Goal: Task Accomplishment & Management: Use online tool/utility

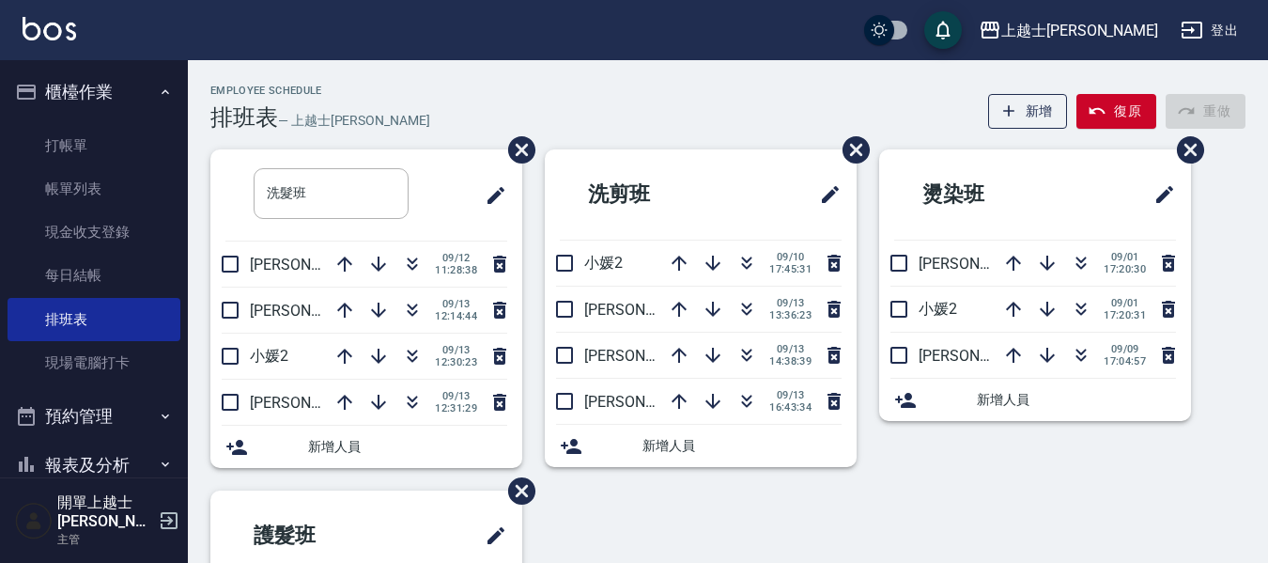
scroll to position [94, 0]
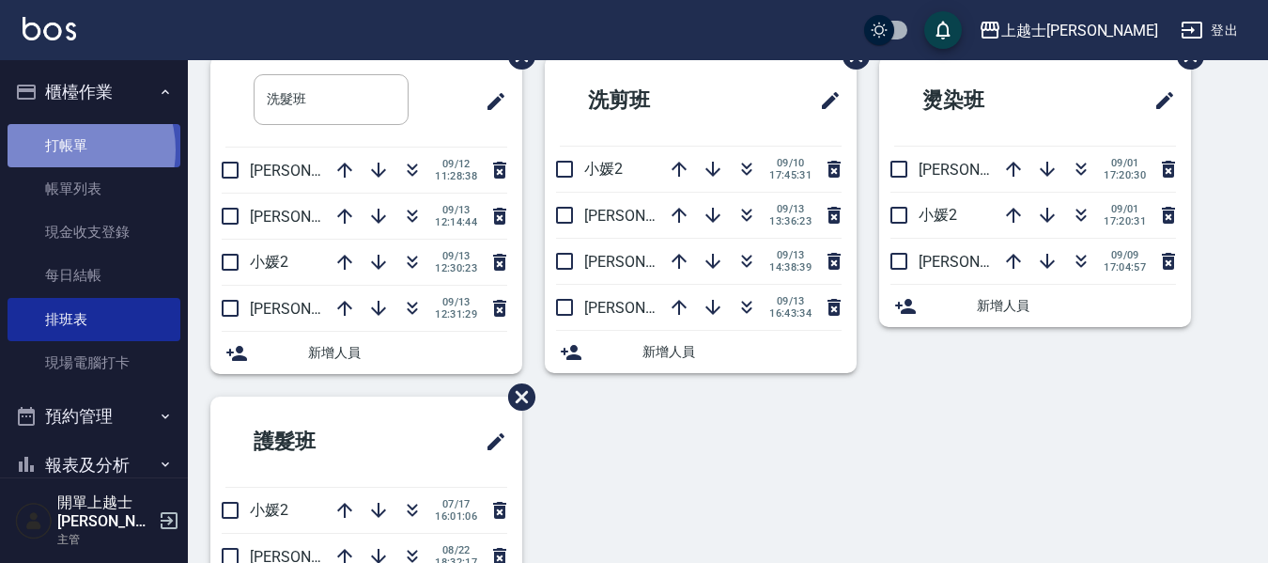
click at [61, 149] on link "打帳單" at bounding box center [94, 145] width 173 height 43
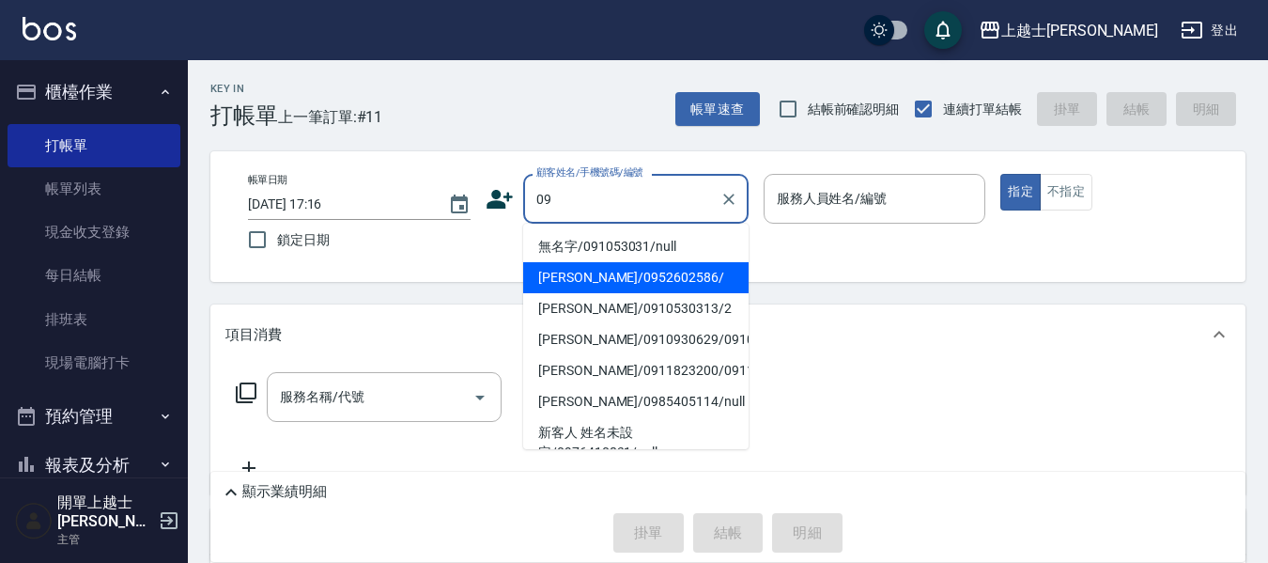
type input "[PERSON_NAME]/0952602586/"
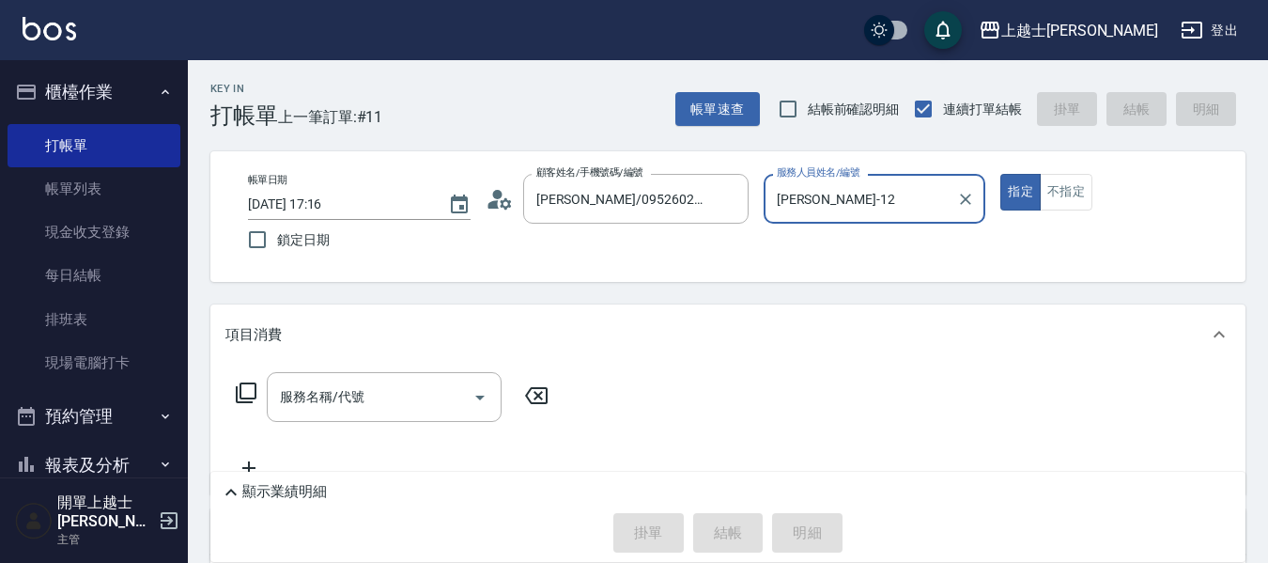
type input "[PERSON_NAME]-12"
click at [1000, 174] on button "指定" at bounding box center [1020, 192] width 40 height 37
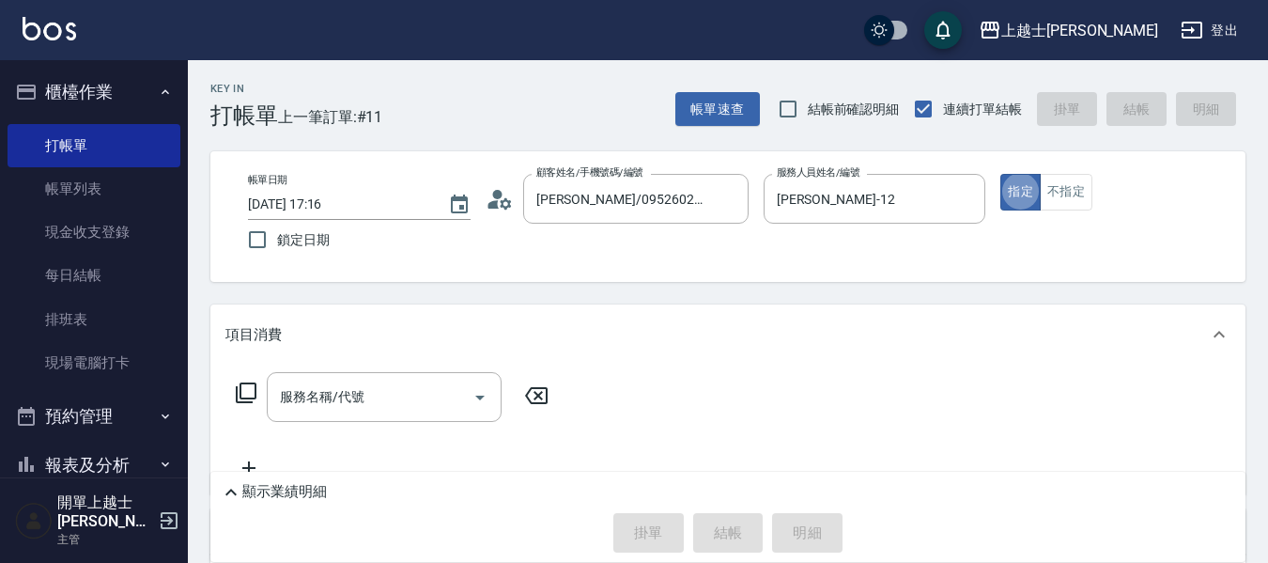
type button "true"
click at [353, 393] on div "服務名稱/代號 服務名稱/代號" at bounding box center [384, 397] width 235 height 50
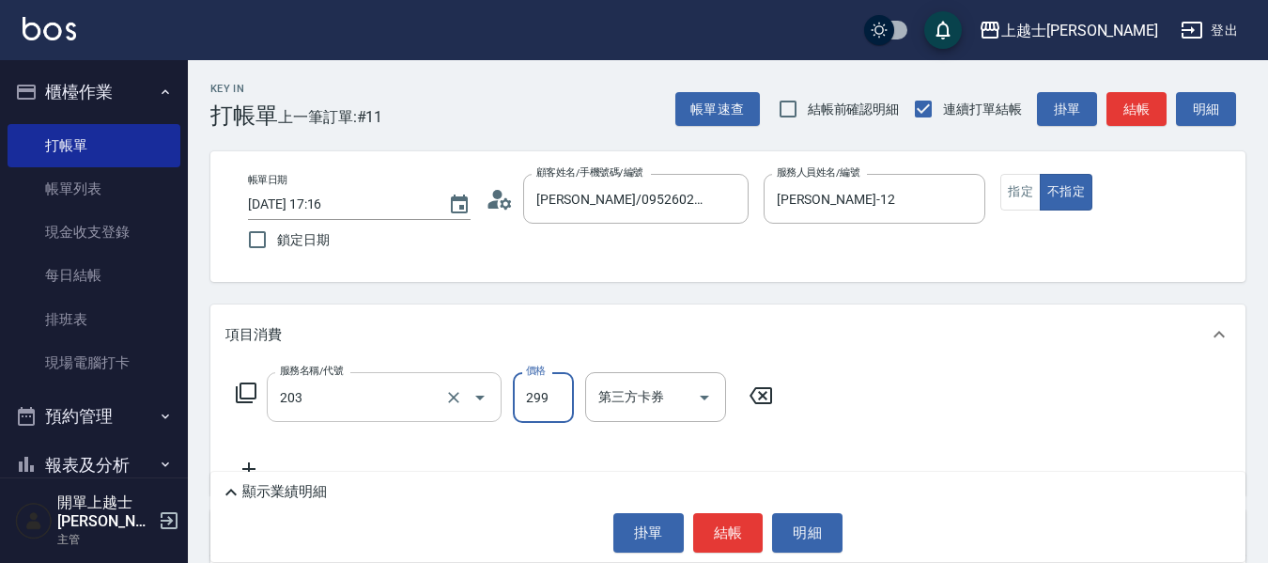
type input "B級洗+剪(203)"
type input "400"
